Goal: Task Accomplishment & Management: Use online tool/utility

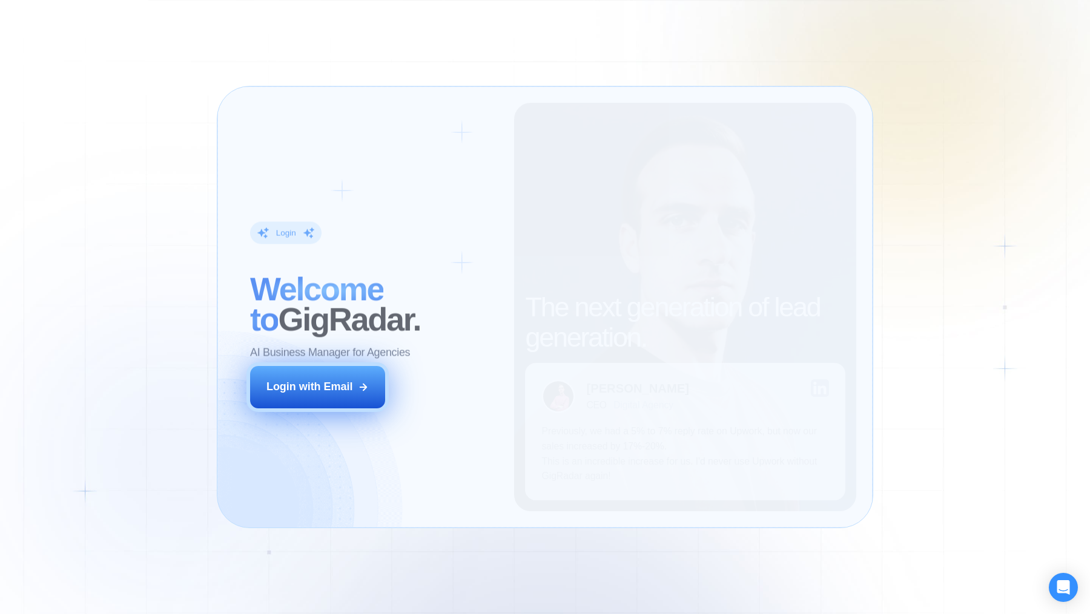
click at [353, 386] on button "Login with Email" at bounding box center [317, 387] width 135 height 42
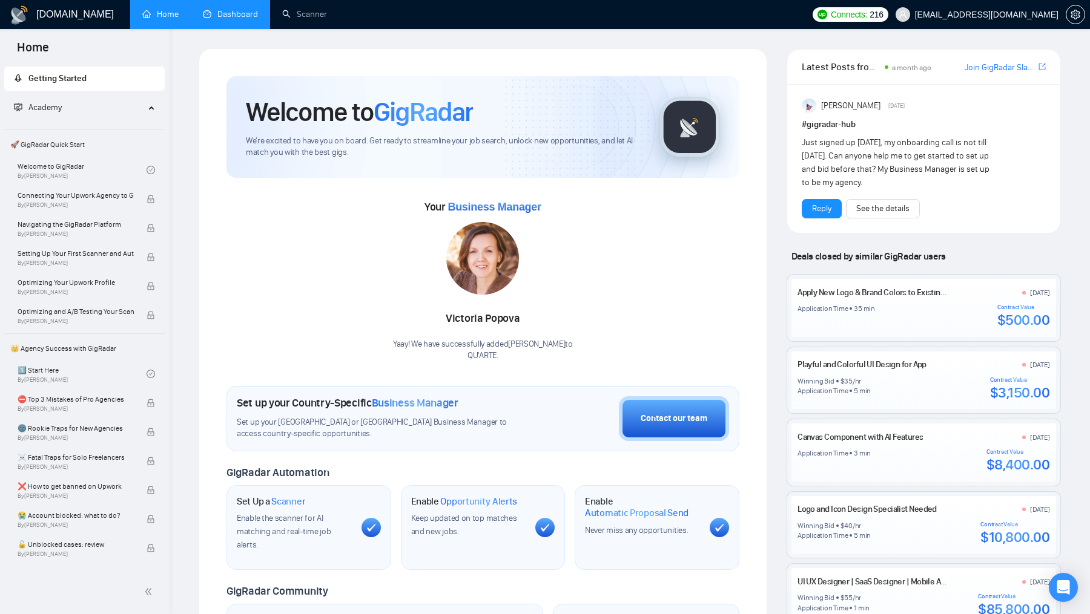
click at [223, 18] on link "Dashboard" at bounding box center [230, 14] width 55 height 10
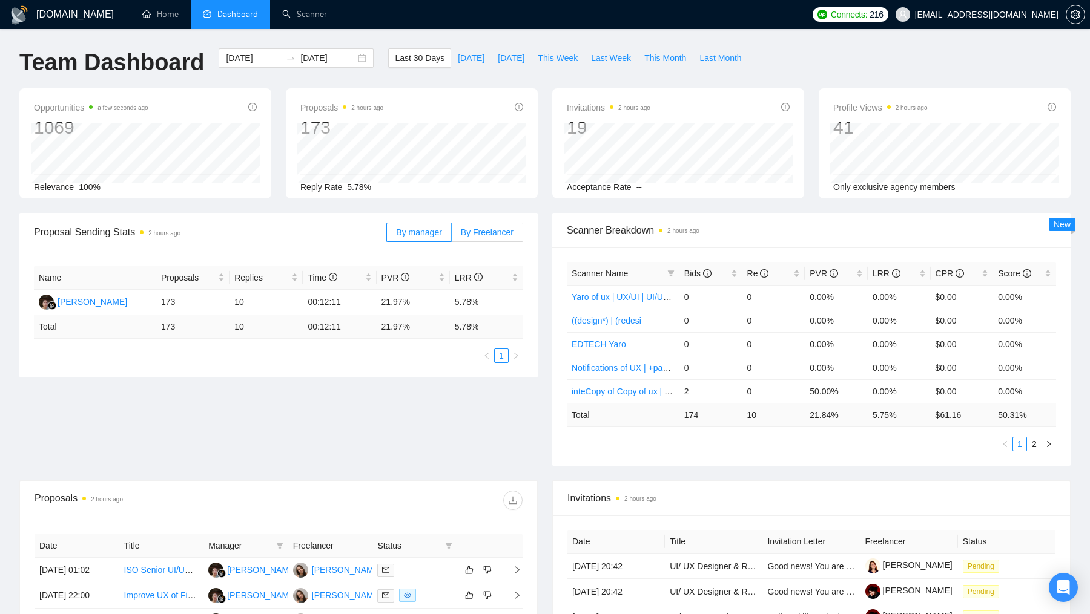
click at [491, 234] on span "By Freelancer" at bounding box center [487, 233] width 53 height 10
click at [452, 235] on input "By Freelancer" at bounding box center [452, 235] width 0 height 0
click at [416, 228] on span "By manager" at bounding box center [418, 233] width 45 height 10
click at [387, 235] on input "By manager" at bounding box center [387, 235] width 0 height 0
click at [597, 59] on span "Last Week" at bounding box center [611, 57] width 40 height 13
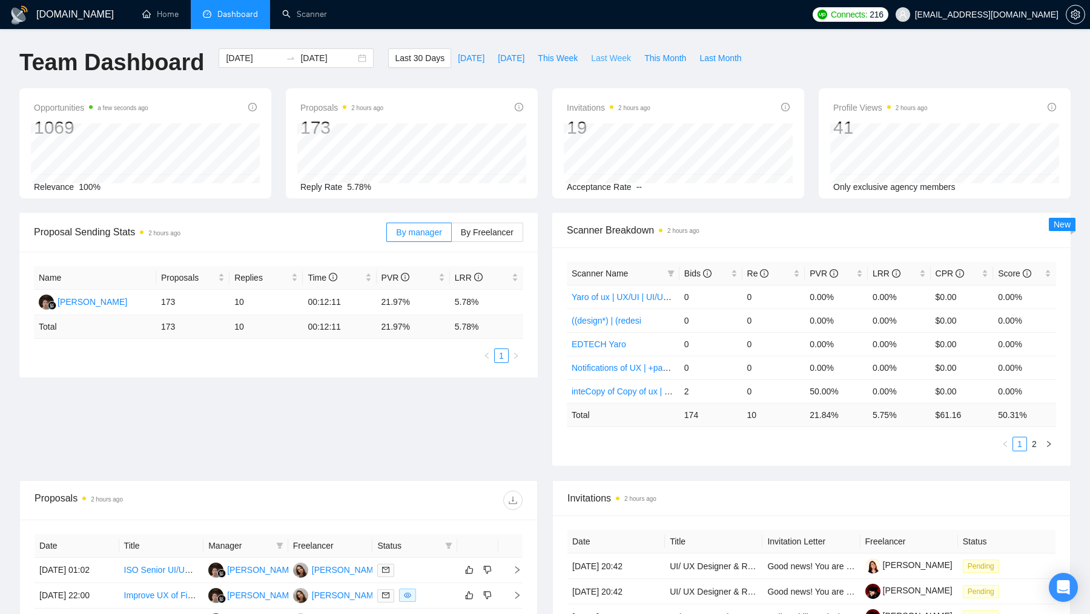
type input "2025-09-15"
type input "2025-09-21"
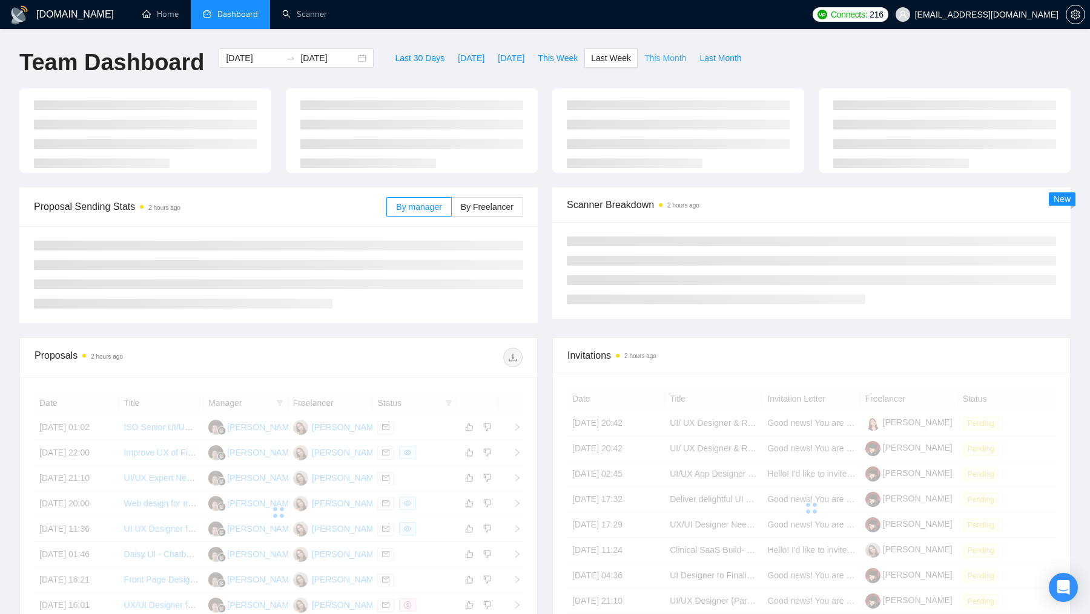
click at [675, 60] on span "This Month" at bounding box center [665, 57] width 42 height 13
type input "2025-09-01"
type input "2025-09-30"
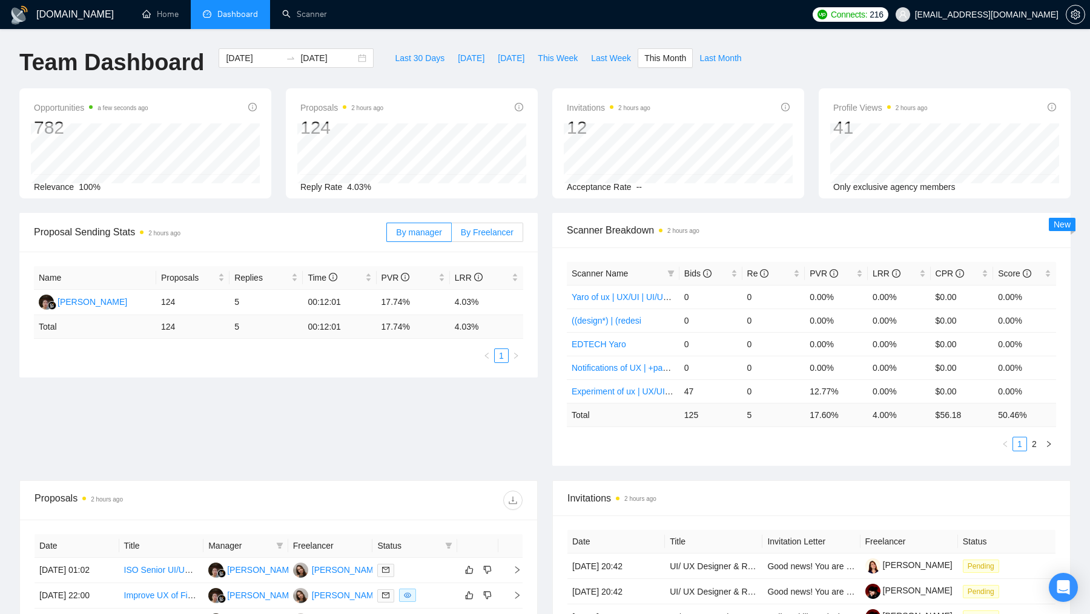
click at [492, 237] on label "By Freelancer" at bounding box center [487, 232] width 71 height 19
click at [452, 235] on input "By Freelancer" at bounding box center [452, 235] width 0 height 0
click at [316, 16] on link "Scanner" at bounding box center [304, 14] width 45 height 10
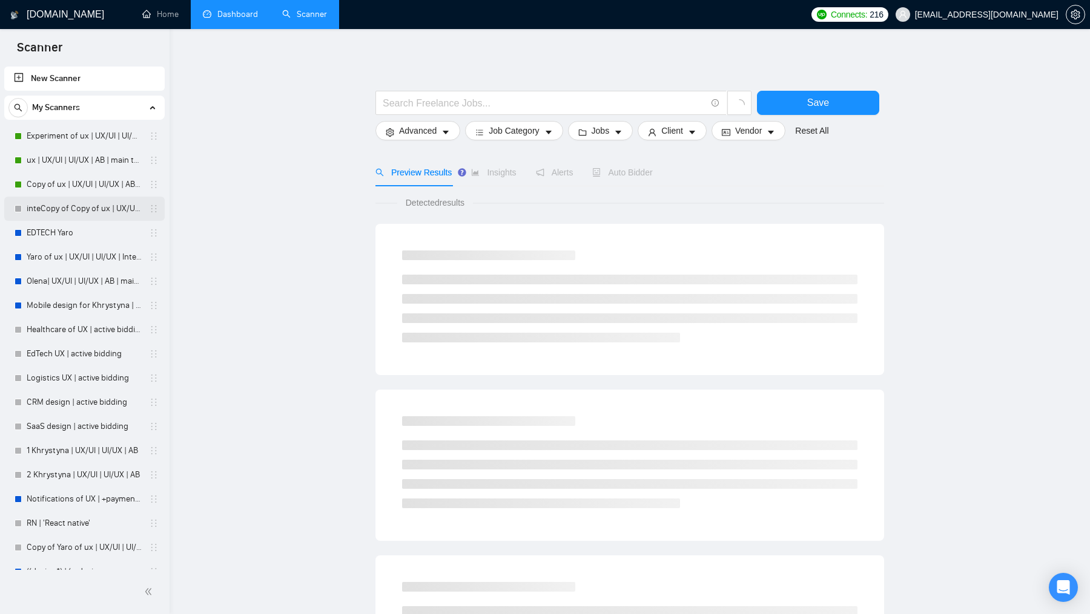
click at [70, 204] on link "inteCopy of Copy of ux | UX/UI | UI/UX | AB | main template" at bounding box center [84, 209] width 115 height 24
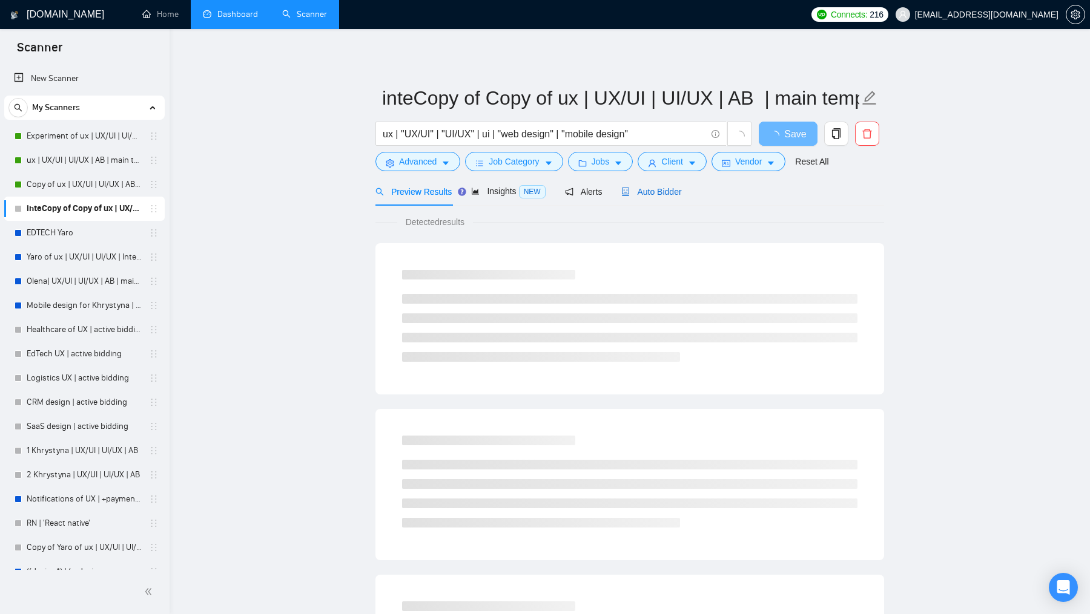
click at [656, 193] on span "Auto Bidder" at bounding box center [651, 192] width 60 height 10
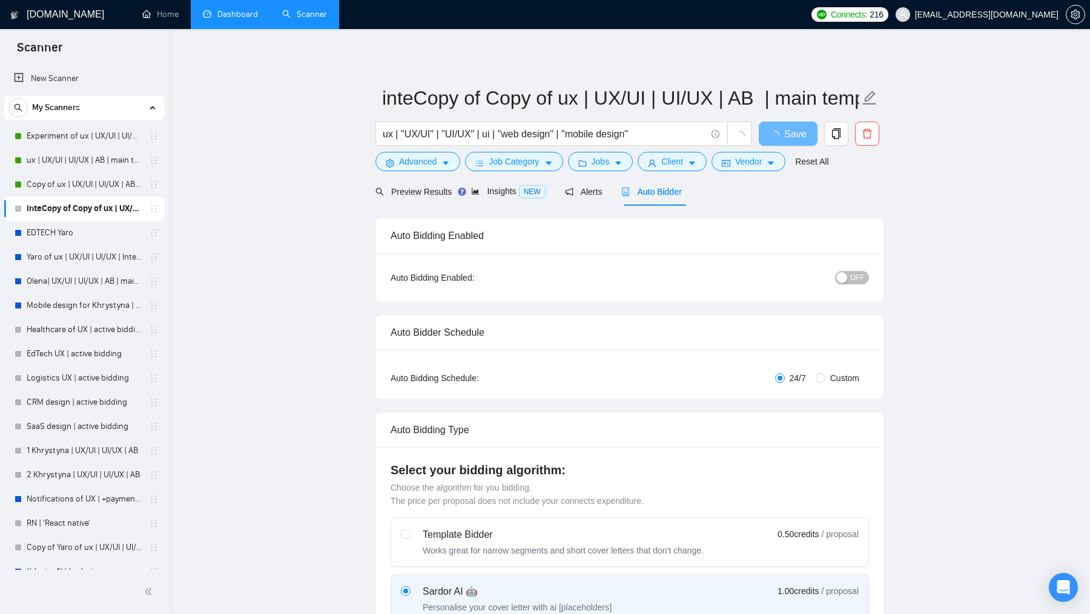
click at [858, 283] on span "OFF" at bounding box center [857, 277] width 15 height 13
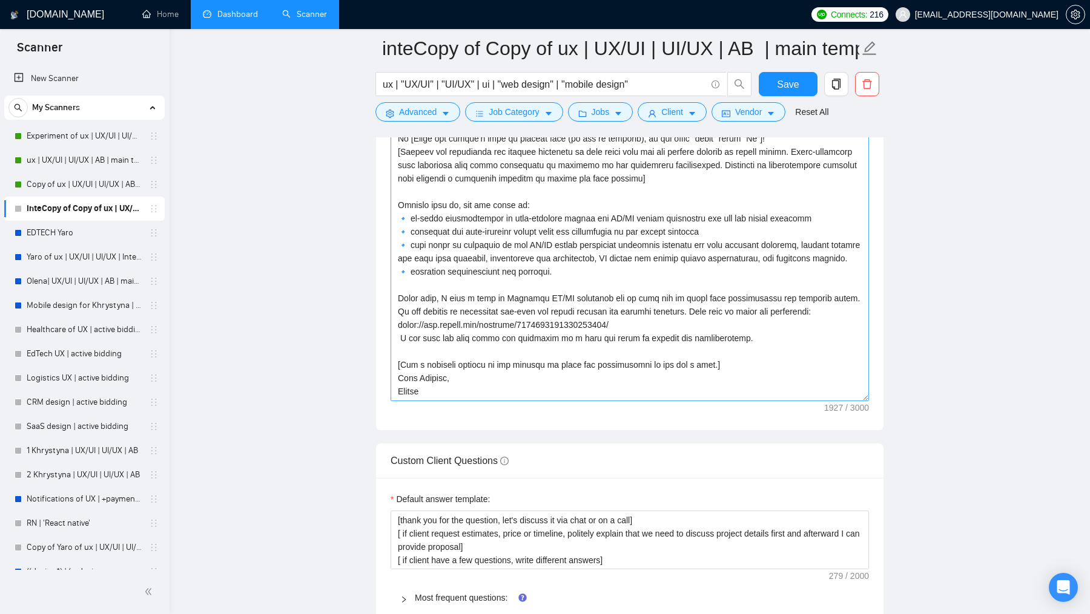
scroll to position [1895, 0]
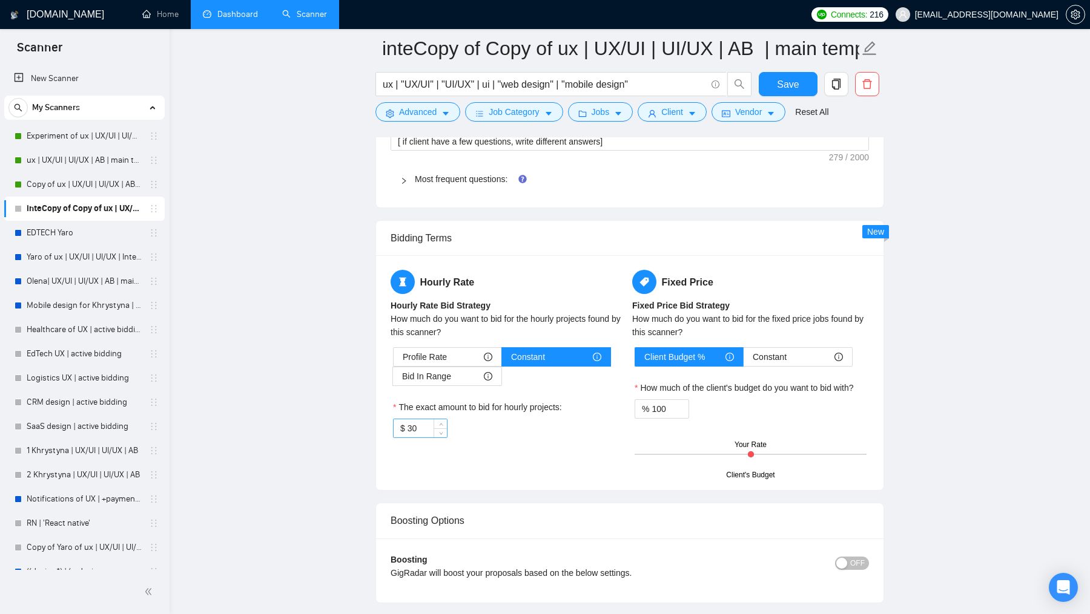
click at [420, 423] on input "30" at bounding box center [426, 429] width 39 height 18
click at [786, 87] on span "Save" at bounding box center [788, 84] width 22 height 15
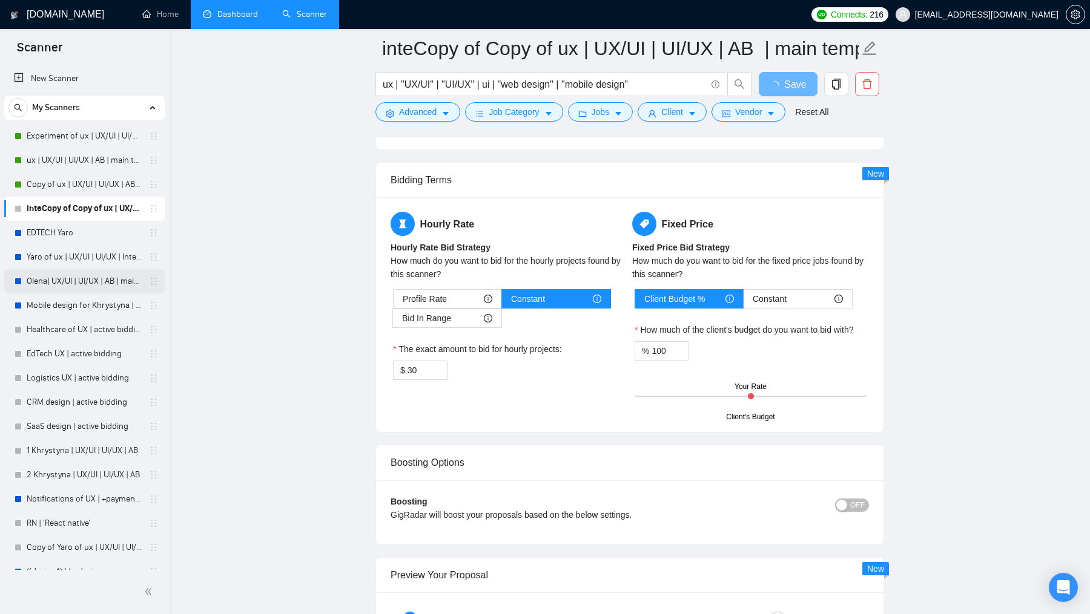
click at [92, 276] on link "Olena| UX/UI | UI/UX | AB | main template" at bounding box center [84, 281] width 115 height 24
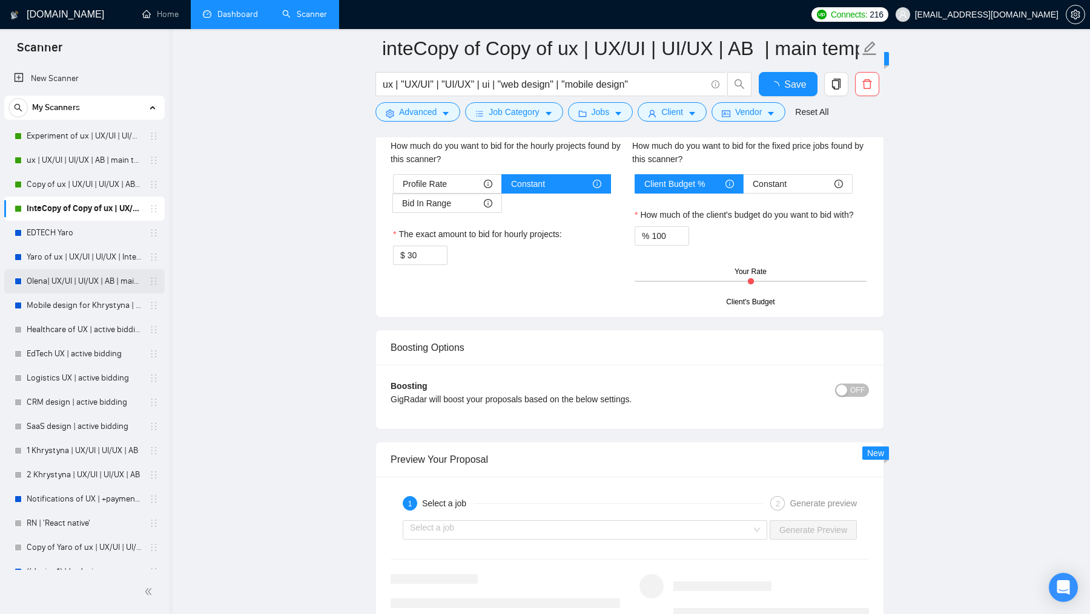
checkbox input "true"
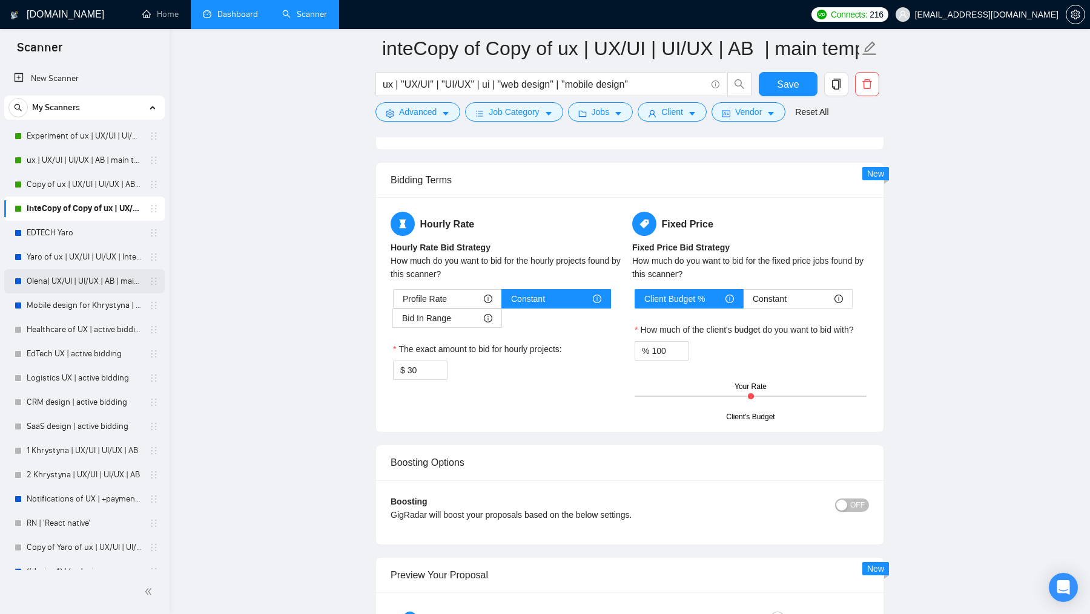
click at [78, 285] on link "Olena| UX/UI | UI/UX | AB | main template" at bounding box center [84, 281] width 115 height 24
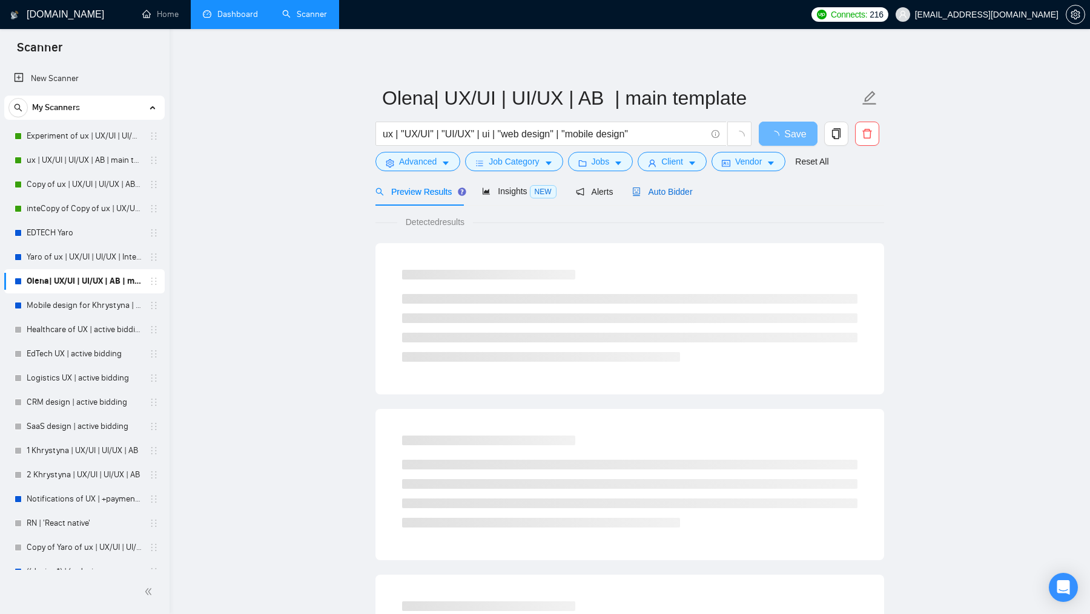
click at [677, 191] on span "Auto Bidder" at bounding box center [662, 192] width 60 height 10
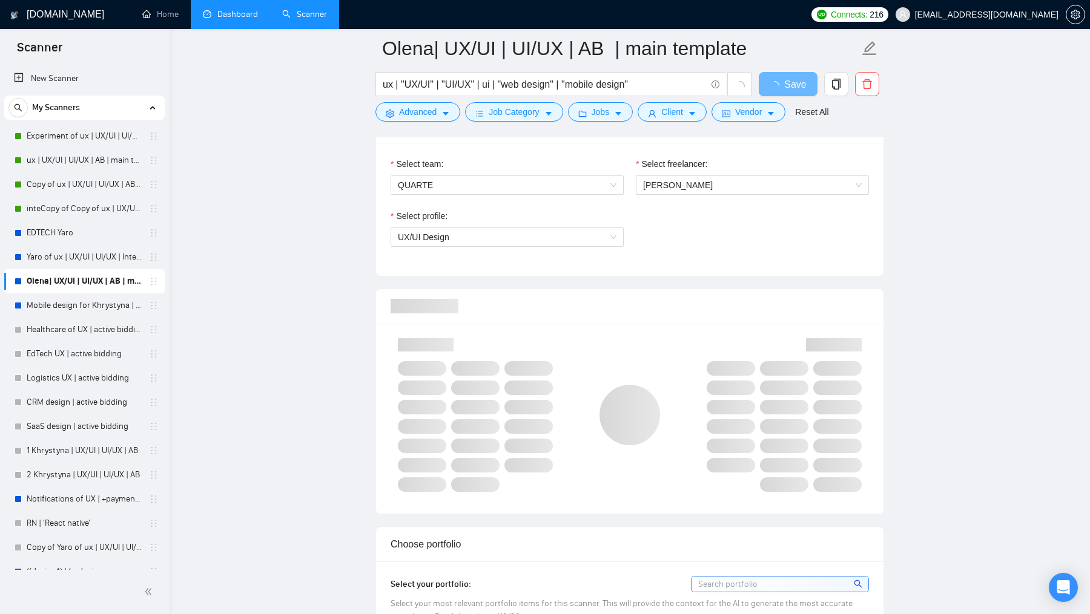
scroll to position [1223, 0]
